Goal: Information Seeking & Learning: Learn about a topic

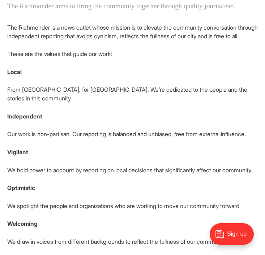
scroll to position [342, 0]
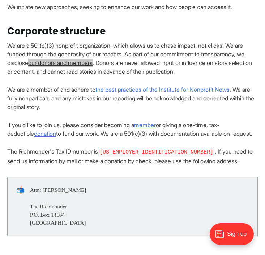
drag, startPoint x: 70, startPoint y: 75, endPoint x: 176, endPoint y: 3, distance: 128.2
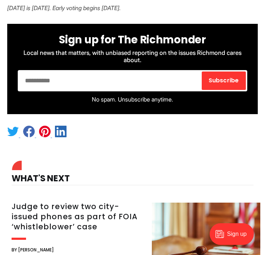
scroll to position [3745, 0]
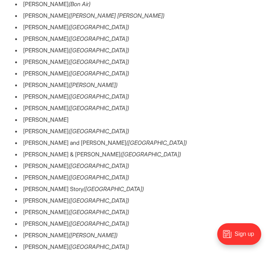
scroll to position [2149, 0]
